Goal: Task Accomplishment & Management: Manage account settings

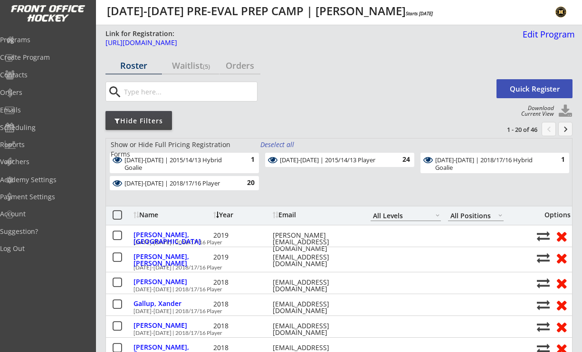
select select ""All Levels""
select select ""All Positions""
click at [30, 37] on div "Programs" at bounding box center [45, 40] width 86 height 7
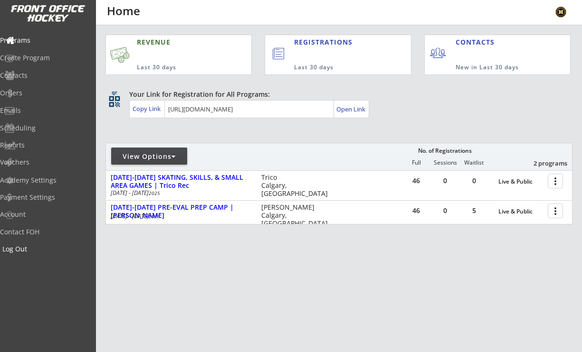
click at [37, 251] on div "Log Out" at bounding box center [45, 249] width 86 height 7
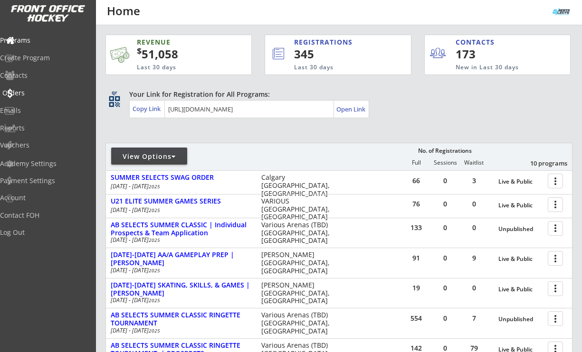
click at [41, 93] on div "Orders" at bounding box center [45, 93] width 86 height 7
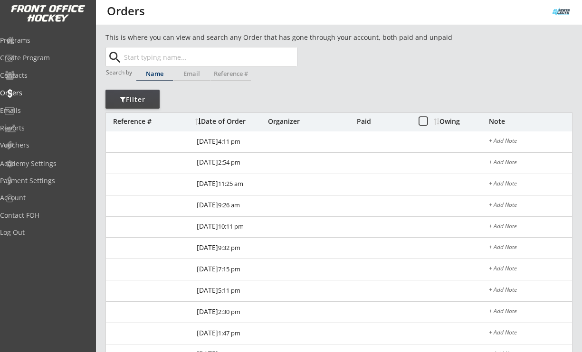
click at [153, 62] on input "text" at bounding box center [209, 57] width 175 height 19
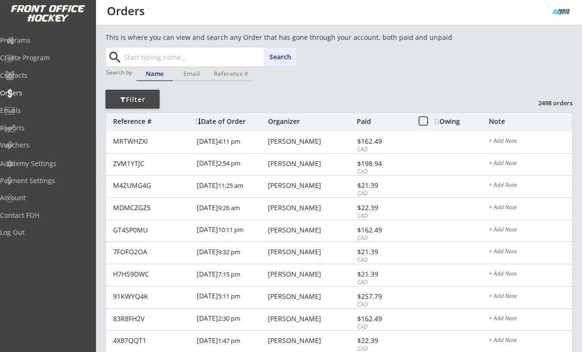
paste input "[EMAIL_ADDRESS][DOMAIN_NAME]"
type input "[EMAIL_ADDRESS][DOMAIN_NAME]"
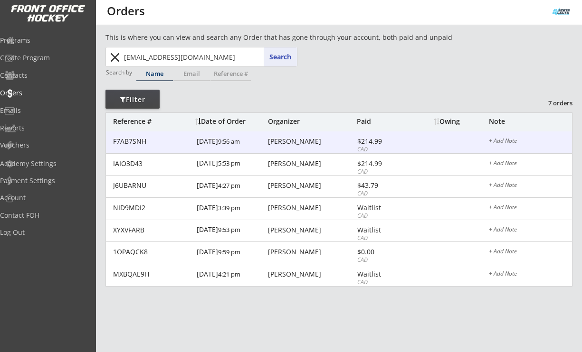
click at [305, 141] on div "[PERSON_NAME]" at bounding box center [311, 141] width 86 height 7
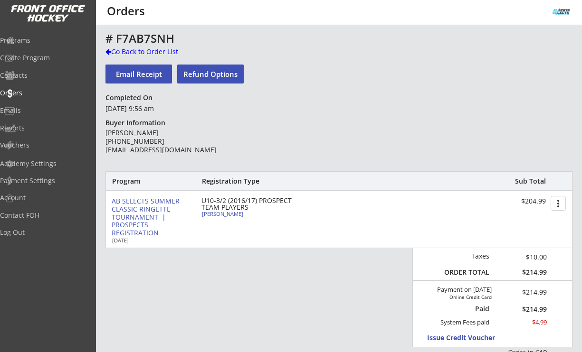
click at [231, 213] on div "[PERSON_NAME]" at bounding box center [255, 213] width 106 height 5
select select ""Forward""
select select ""U10-3""
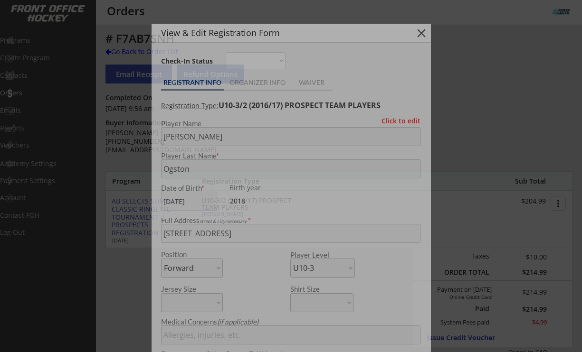
type input "[DEMOGRAPHIC_DATA]"
type input "bv"
type input "Yes"
type input "na"
select select ""Yes""
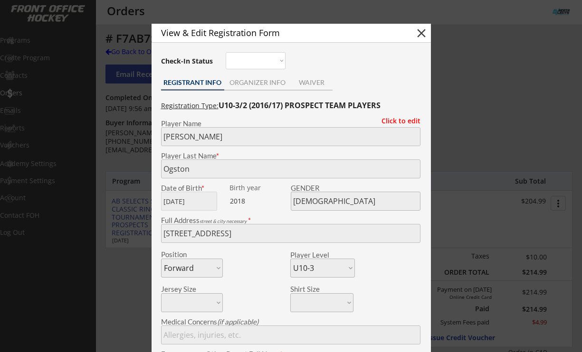
click at [418, 35] on button "close" at bounding box center [421, 33] width 14 height 14
select select ""PLACEHOLDER_1427118222253""
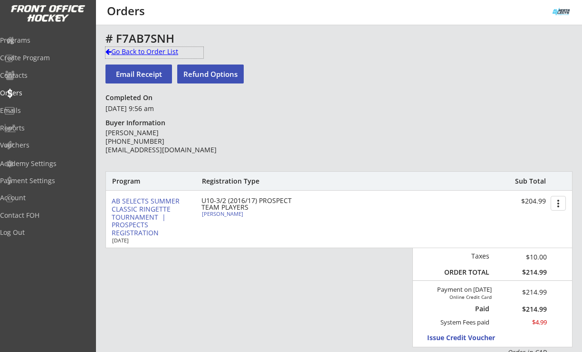
click at [147, 52] on div "Go Back to Order List" at bounding box center [154, 52] width 98 height 10
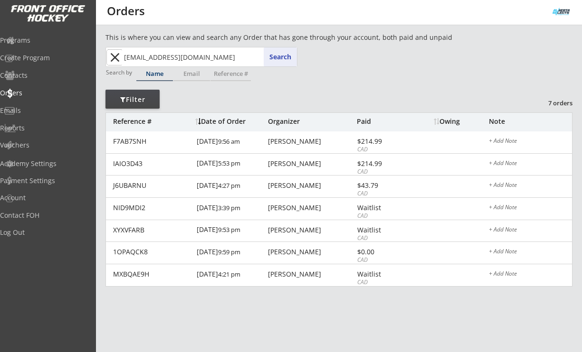
click at [119, 57] on button "close" at bounding box center [115, 57] width 16 height 15
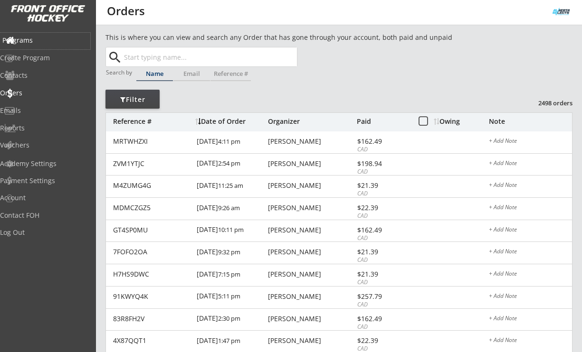
click at [42, 40] on div "Programs" at bounding box center [45, 40] width 86 height 7
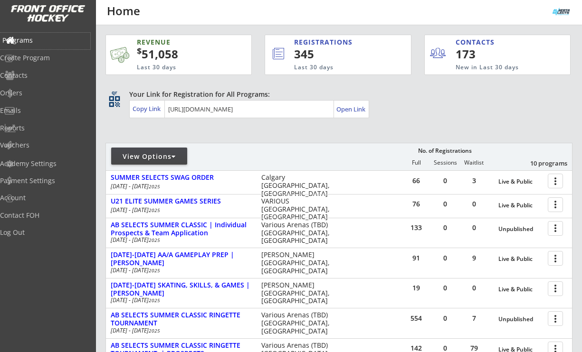
click at [40, 33] on div "Programs" at bounding box center [45, 41] width 90 height 17
click at [34, 94] on div "Orders" at bounding box center [45, 93] width 86 height 7
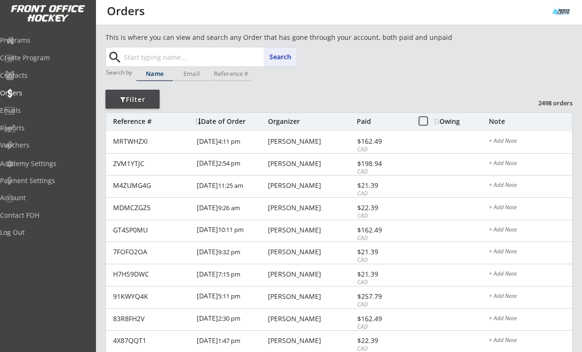
click at [152, 57] on input "text" at bounding box center [209, 57] width 175 height 19
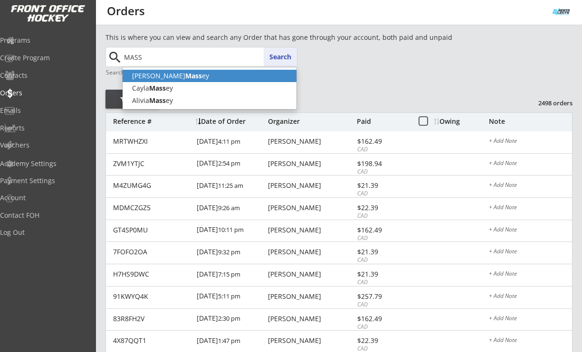
click at [173, 78] on p "[PERSON_NAME] Mass ey" at bounding box center [210, 76] width 174 height 12
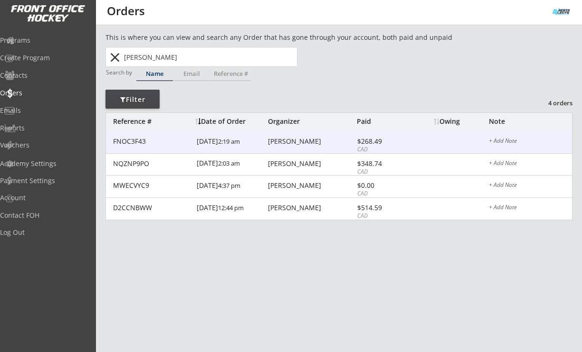
type input "[PERSON_NAME]"
click at [300, 144] on div "[PERSON_NAME]" at bounding box center [311, 141] width 86 height 7
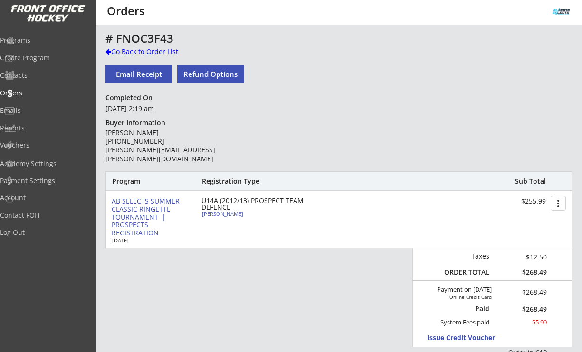
click at [150, 53] on div "Go Back to Order List" at bounding box center [154, 52] width 98 height 10
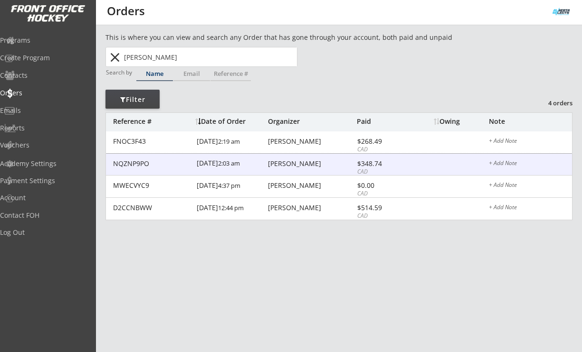
click at [296, 162] on div "[PERSON_NAME]" at bounding box center [311, 164] width 86 height 7
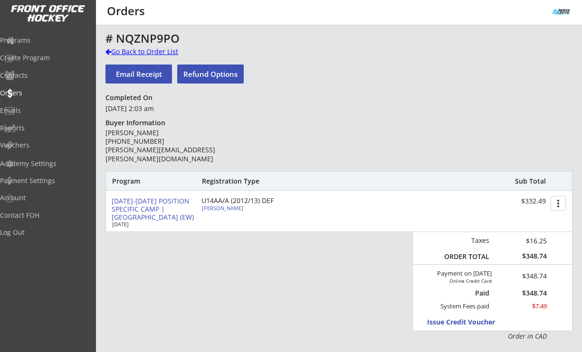
click at [171, 51] on div "Go Back to Order List" at bounding box center [154, 52] width 98 height 10
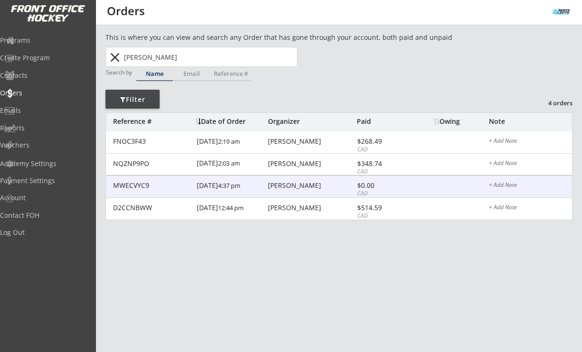
click at [300, 190] on div "MWECVYC9 [DATE] 4:37 pm [PERSON_NAME] $0.00 CAD + Add Note" at bounding box center [339, 187] width 466 height 22
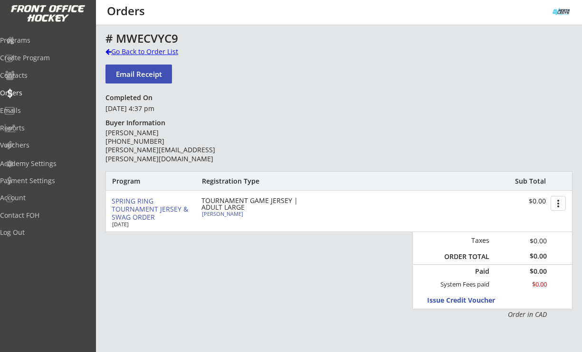
click at [154, 54] on div "Go Back to Order List" at bounding box center [154, 52] width 98 height 10
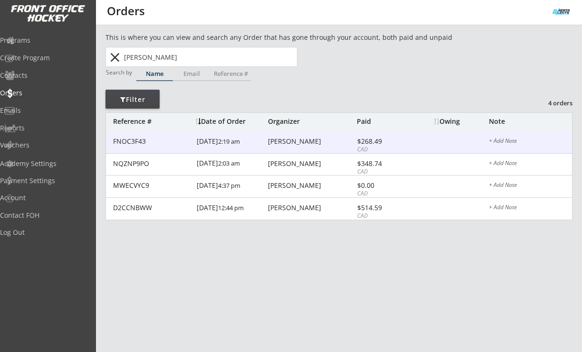
click at [282, 143] on div "[PERSON_NAME]" at bounding box center [311, 141] width 86 height 7
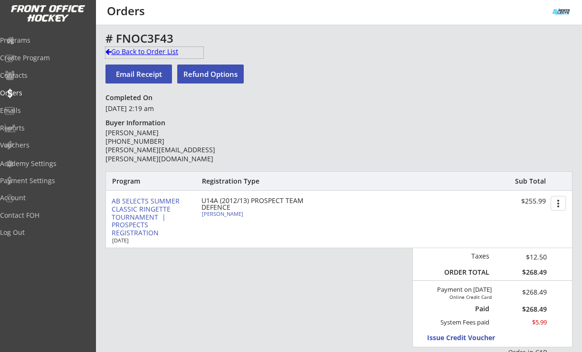
click at [139, 51] on div "Go Back to Order List" at bounding box center [154, 52] width 98 height 10
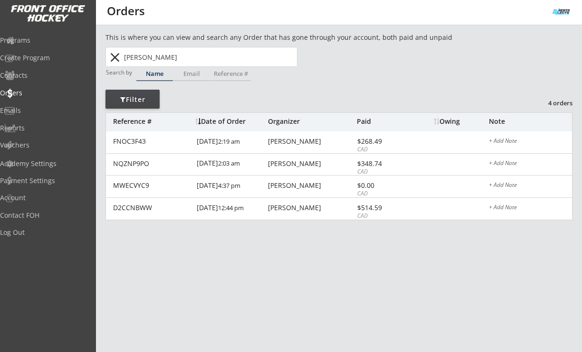
click at [112, 57] on button "close" at bounding box center [115, 57] width 16 height 15
